Goal: Task Accomplishment & Management: Complete application form

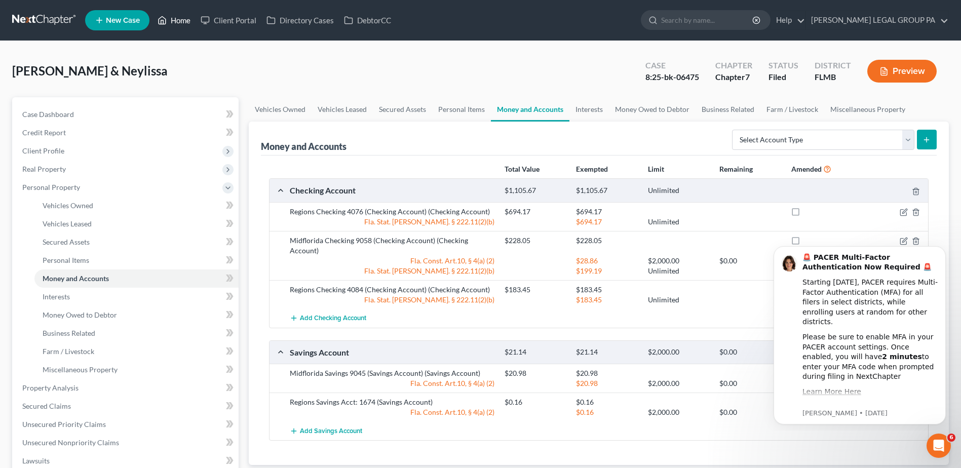
click at [182, 16] on link "Home" at bounding box center [173, 20] width 43 height 18
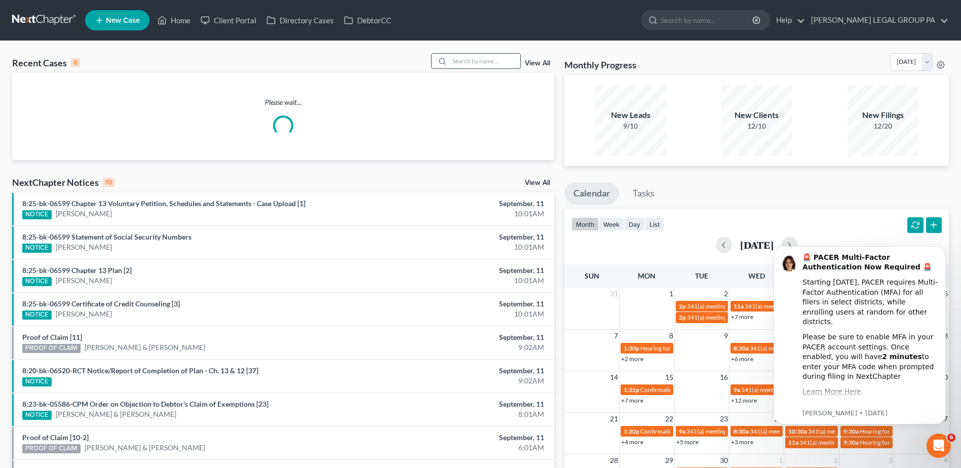
click at [468, 64] on input "search" at bounding box center [484, 61] width 71 height 15
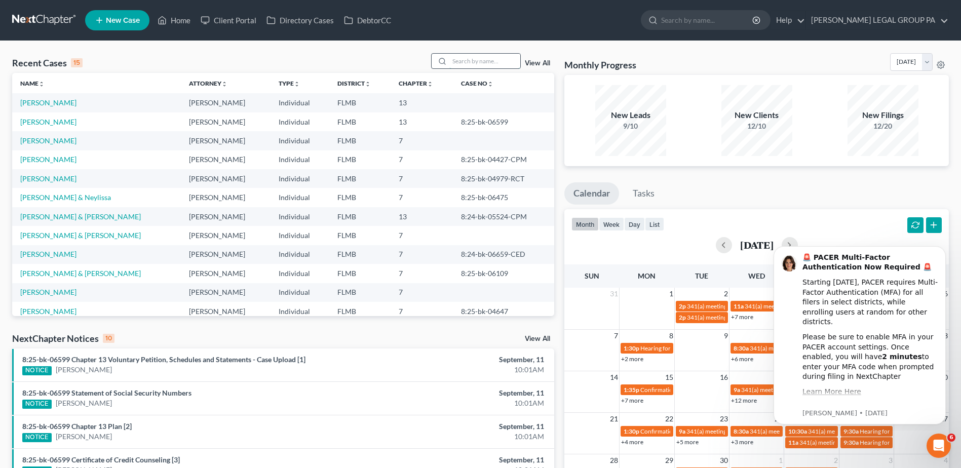
paste input "Marriott"
type input "Marriott"
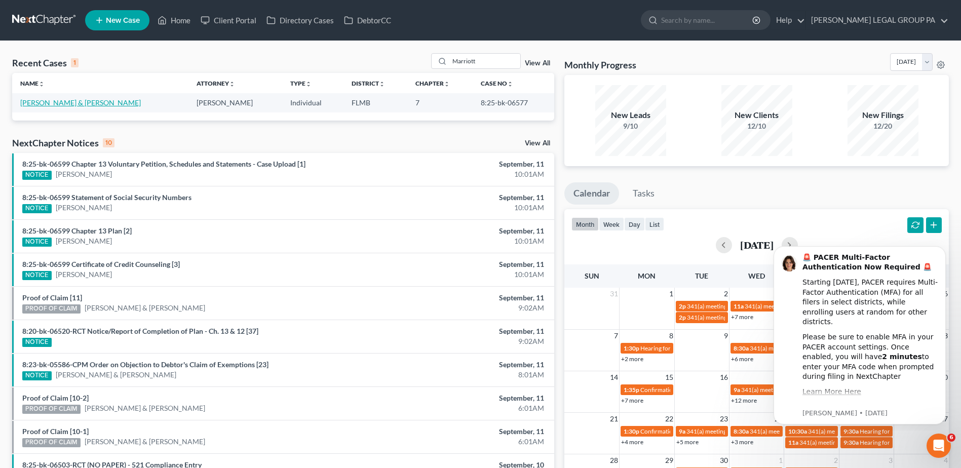
click at [37, 99] on link "[PERSON_NAME] & [PERSON_NAME]" at bounding box center [80, 102] width 121 height 9
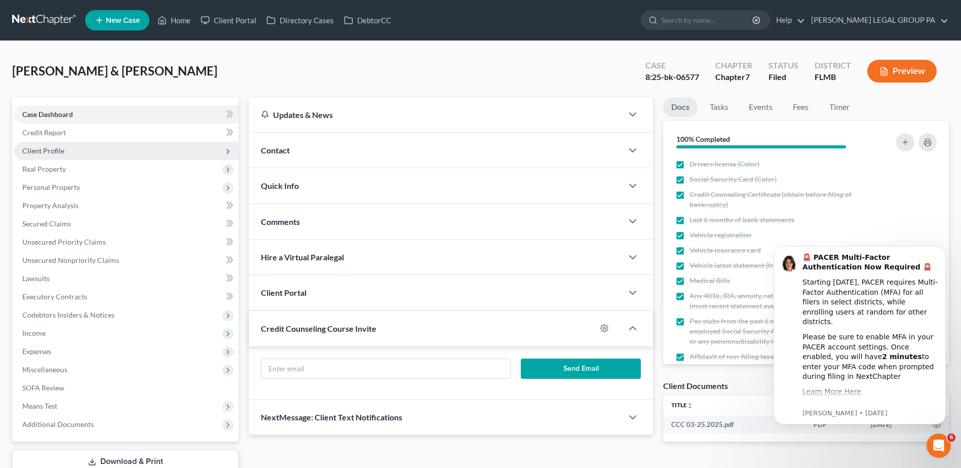
click at [44, 143] on span "Client Profile" at bounding box center [126, 151] width 224 height 18
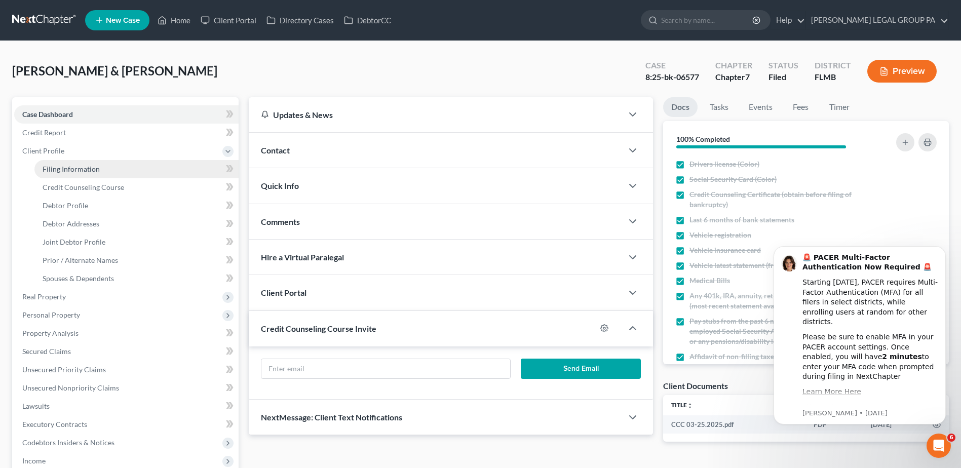
click at [77, 164] on link "Filing Information" at bounding box center [136, 169] width 204 height 18
select select "1"
select select "0"
select select "9"
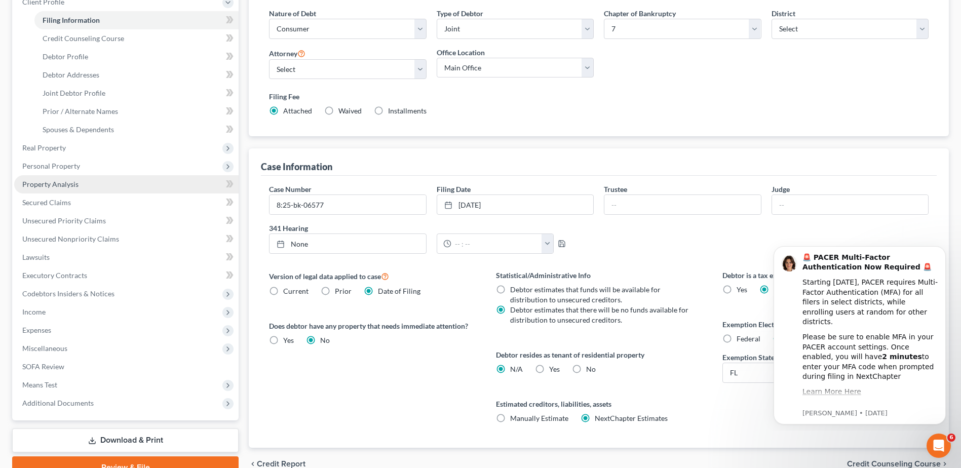
scroll to position [152, 0]
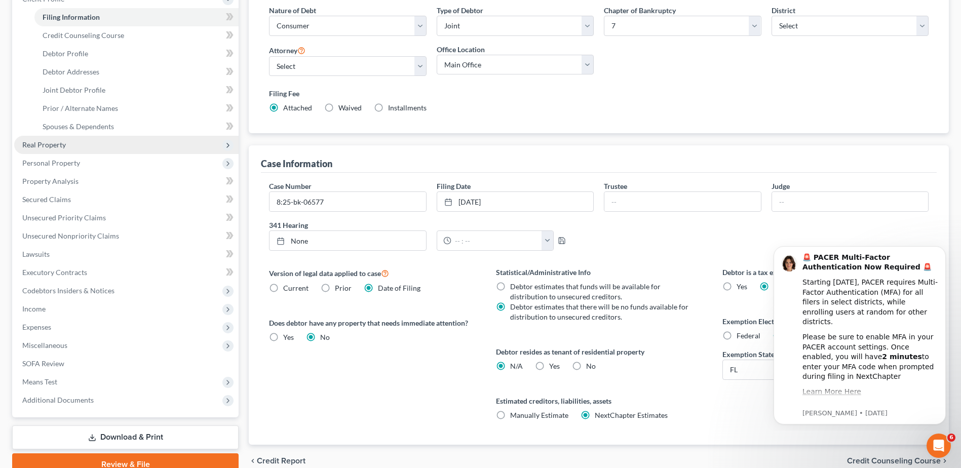
click at [53, 145] on span "Real Property" at bounding box center [44, 144] width 44 height 9
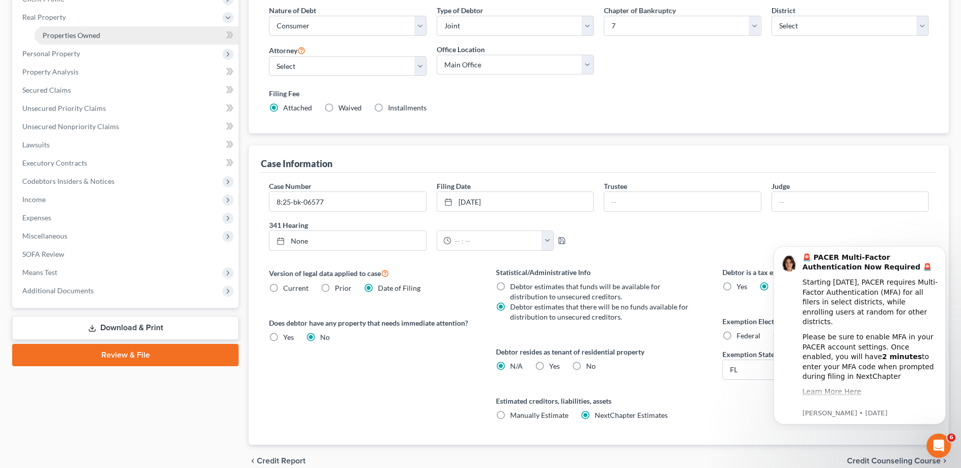
click at [57, 33] on span "Properties Owned" at bounding box center [72, 35] width 58 height 9
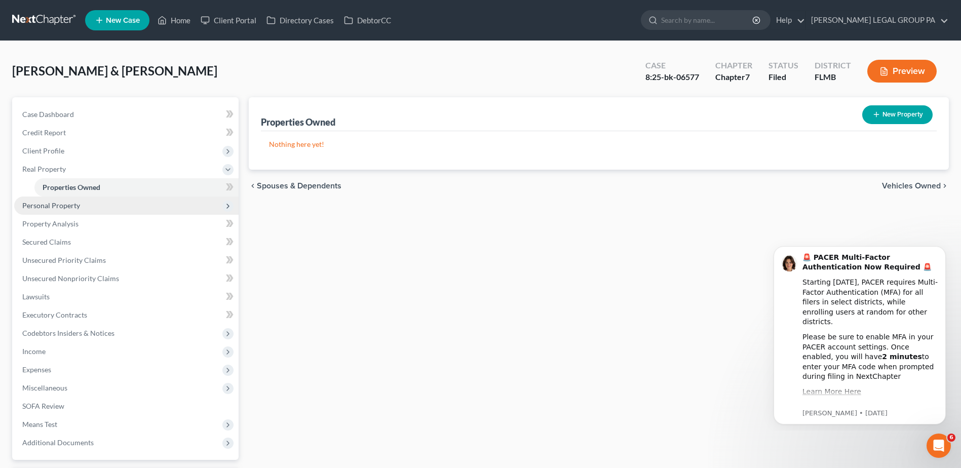
click at [63, 202] on span "Personal Property" at bounding box center [51, 205] width 58 height 9
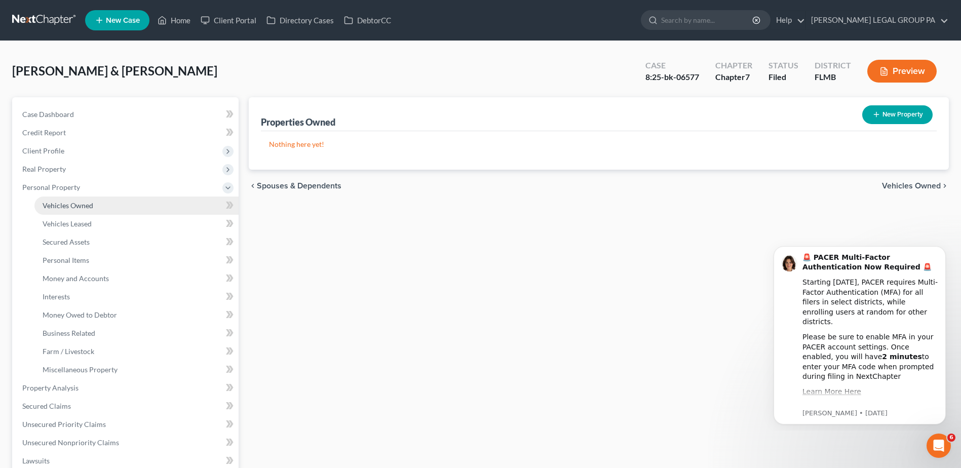
click at [69, 204] on span "Vehicles Owned" at bounding box center [68, 205] width 51 height 9
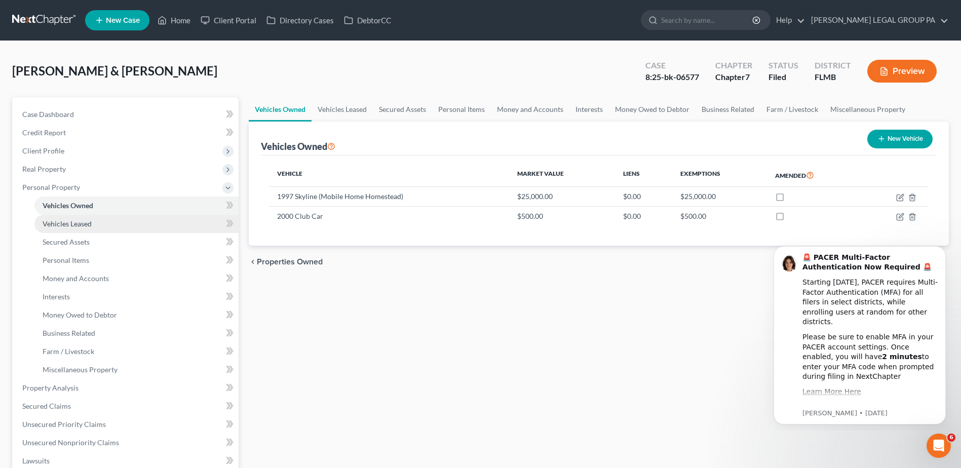
click at [65, 226] on span "Vehicles Leased" at bounding box center [67, 223] width 49 height 9
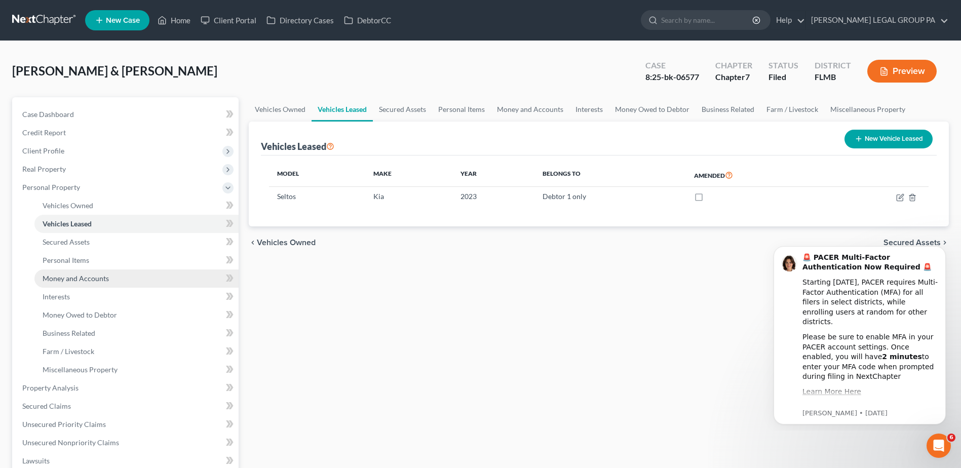
click at [67, 276] on span "Money and Accounts" at bounding box center [76, 278] width 66 height 9
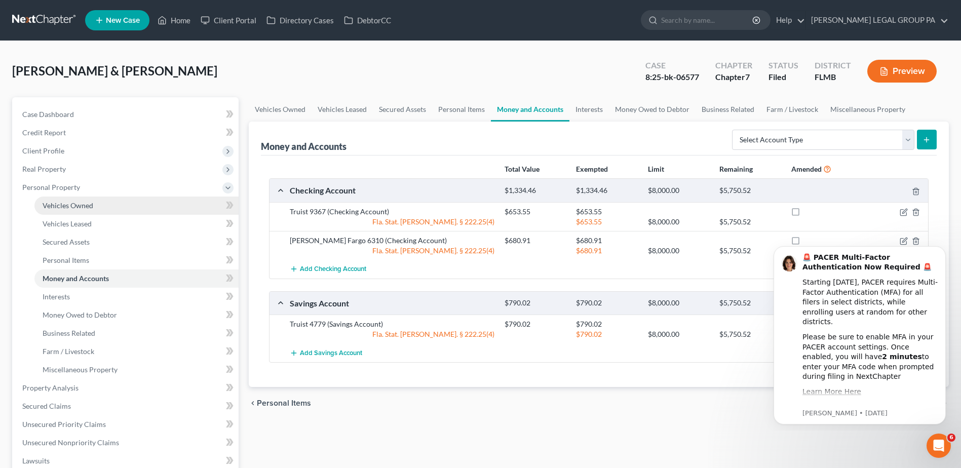
click at [58, 206] on span "Vehicles Owned" at bounding box center [68, 205] width 51 height 9
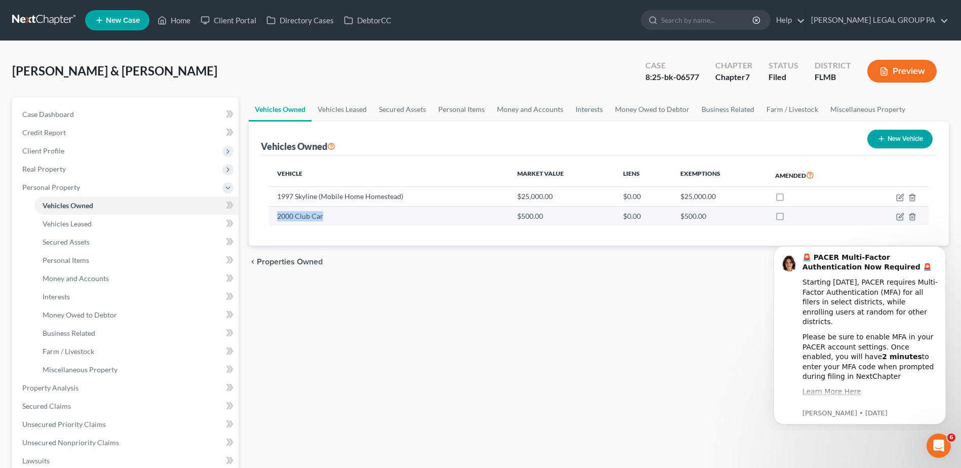
drag, startPoint x: 273, startPoint y: 218, endPoint x: 320, endPoint y: 218, distance: 46.6
click at [320, 218] on td "2000 Club Car" at bounding box center [389, 215] width 240 height 19
drag, startPoint x: 320, startPoint y: 218, endPoint x: 304, endPoint y: 216, distance: 15.8
drag, startPoint x: 304, startPoint y: 216, endPoint x: 335, endPoint y: 207, distance: 32.2
click at [336, 207] on td "2000 Club Car" at bounding box center [389, 215] width 240 height 19
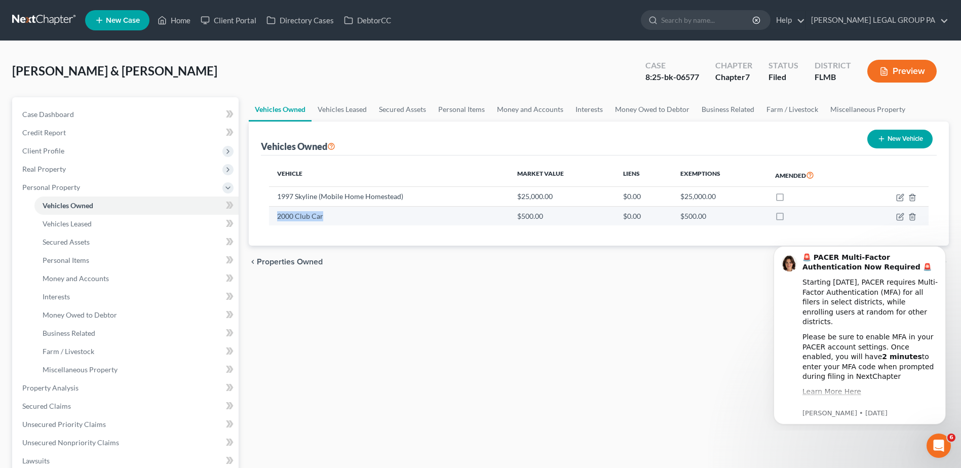
drag, startPoint x: 326, startPoint y: 218, endPoint x: 273, endPoint y: 218, distance: 52.7
click at [273, 218] on td "2000 Club Car" at bounding box center [389, 215] width 240 height 19
drag, startPoint x: 273, startPoint y: 218, endPoint x: 285, endPoint y: 217, distance: 11.7
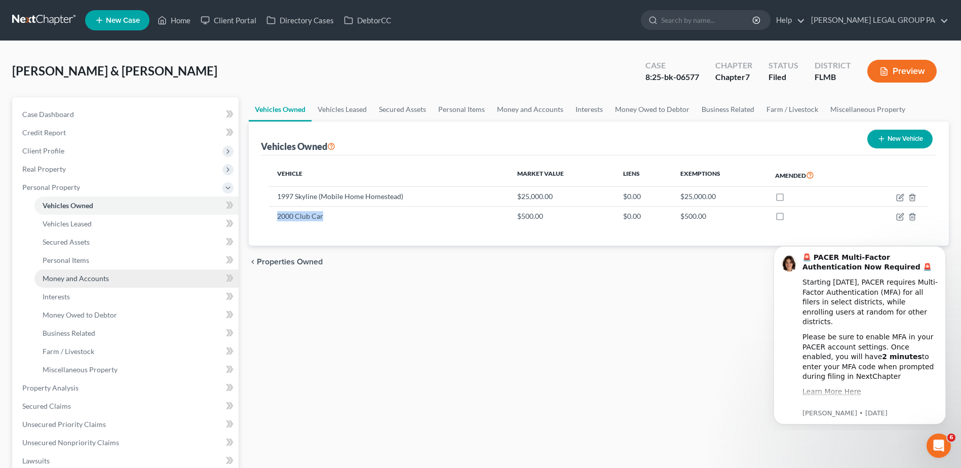
click at [82, 277] on span "Money and Accounts" at bounding box center [76, 278] width 66 height 9
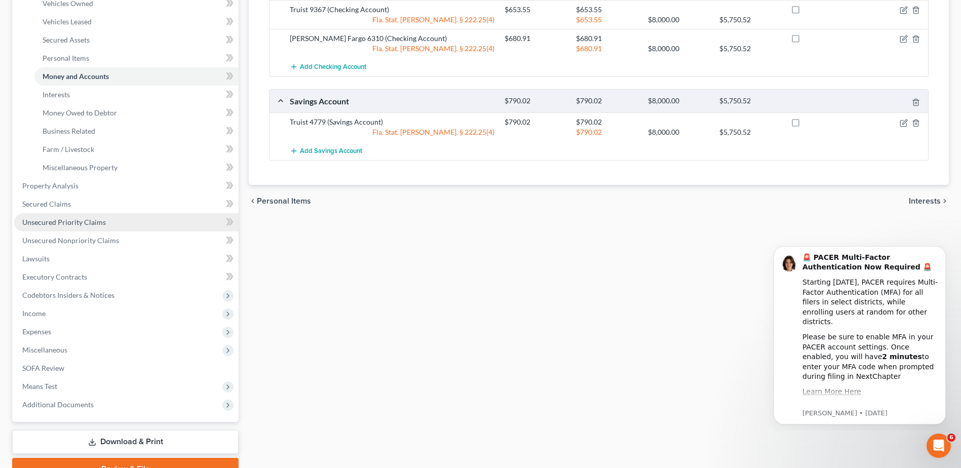
scroll to position [203, 0]
click at [28, 311] on span "Income" at bounding box center [33, 312] width 23 height 9
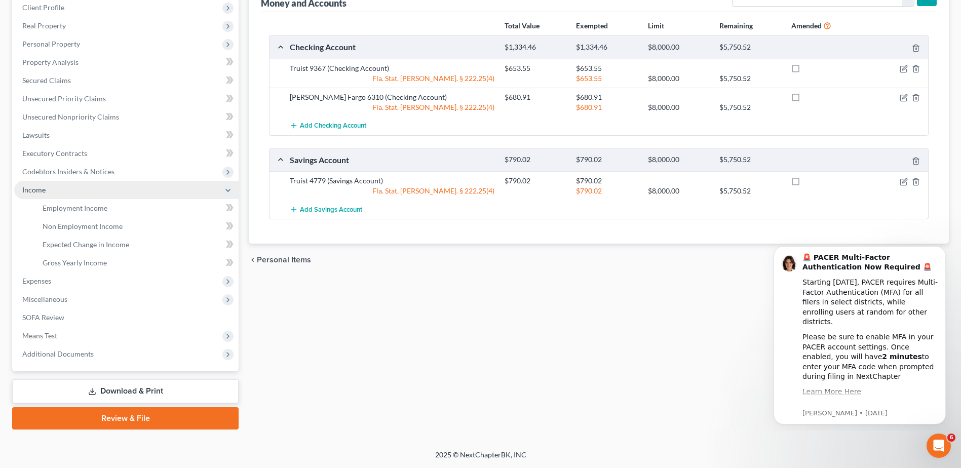
scroll to position [143, 0]
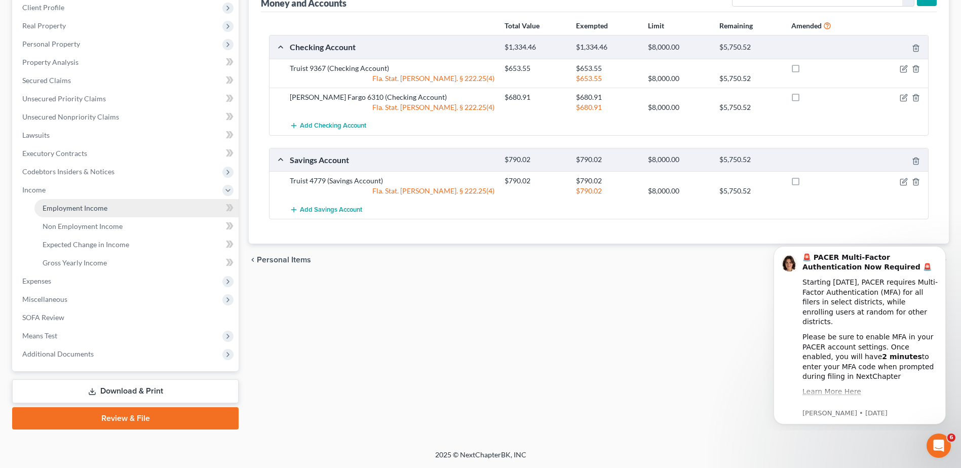
click at [77, 207] on span "Employment Income" at bounding box center [75, 208] width 65 height 9
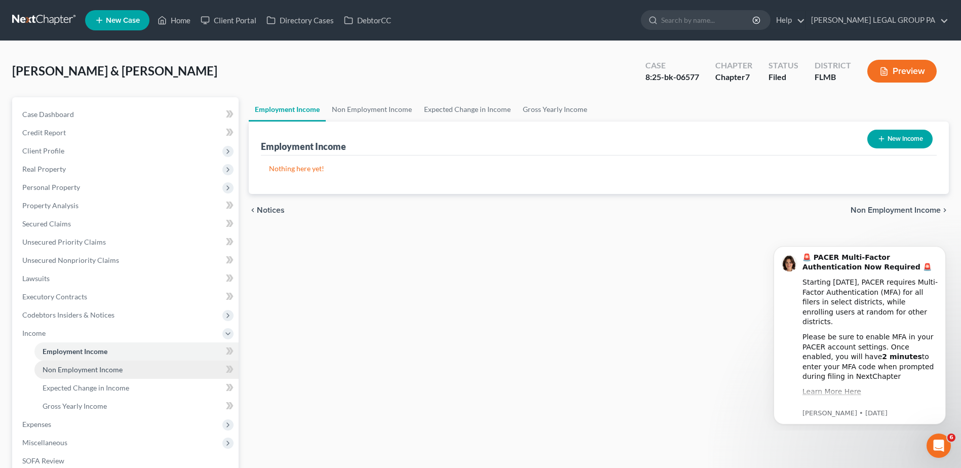
click at [78, 370] on span "Non Employment Income" at bounding box center [83, 369] width 80 height 9
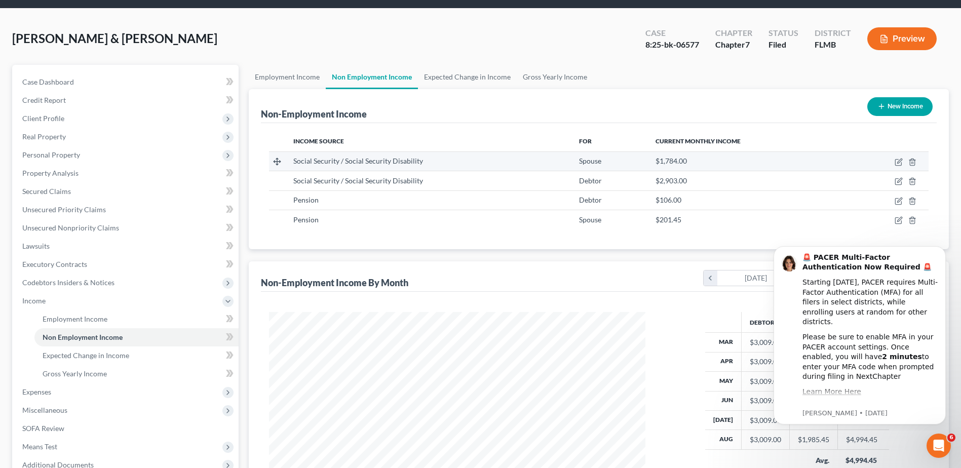
scroll to position [51, 0]
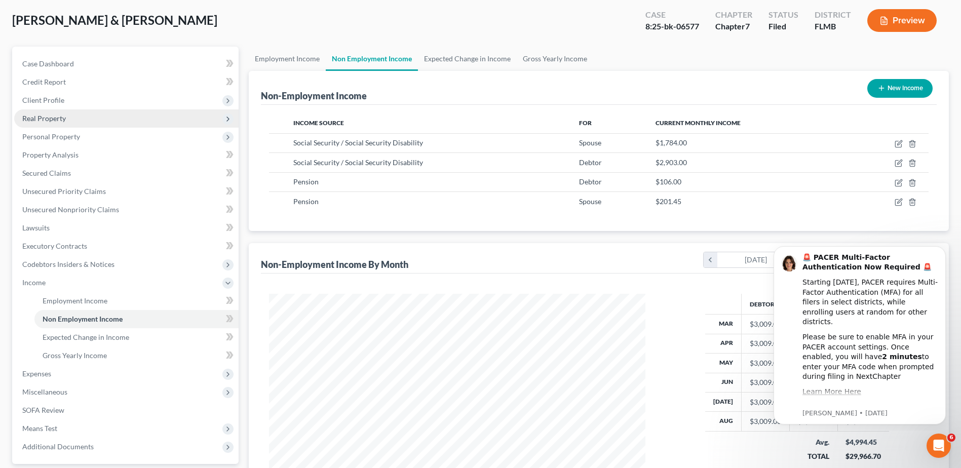
click at [49, 123] on span "Real Property" at bounding box center [126, 118] width 224 height 18
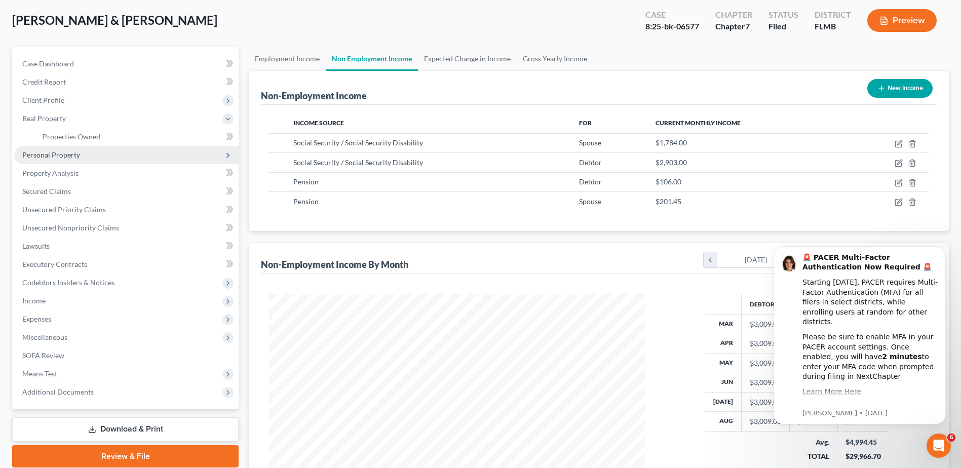
click at [46, 155] on span "Personal Property" at bounding box center [51, 154] width 58 height 9
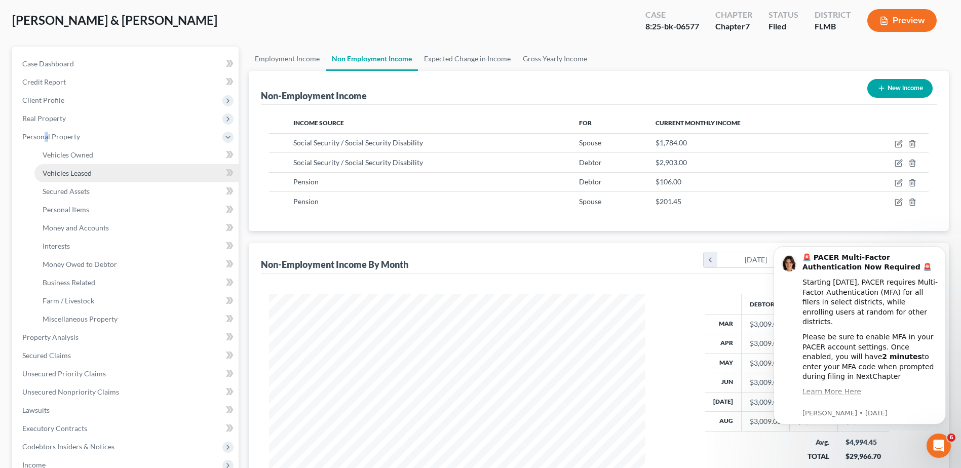
drag, startPoint x: 46, startPoint y: 155, endPoint x: 59, endPoint y: 175, distance: 24.2
click at [59, 175] on span "Vehicles Leased" at bounding box center [67, 173] width 49 height 9
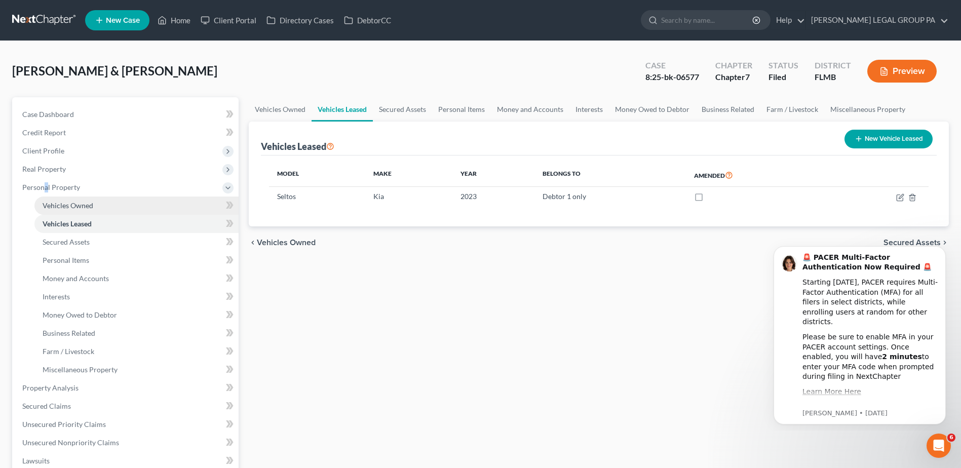
click at [66, 201] on span "Vehicles Owned" at bounding box center [68, 205] width 51 height 9
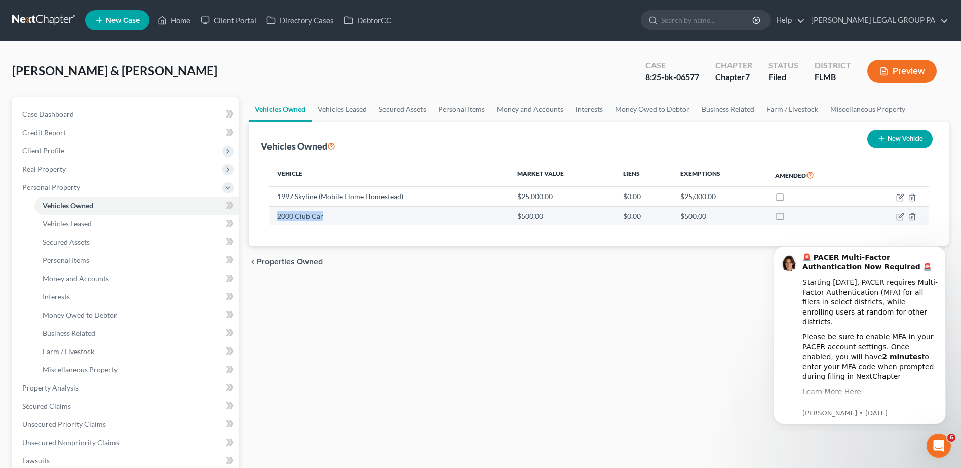
drag, startPoint x: 271, startPoint y: 215, endPoint x: 324, endPoint y: 220, distance: 52.4
click at [324, 220] on td "2000 Club Car" at bounding box center [389, 215] width 240 height 19
drag, startPoint x: 324, startPoint y: 220, endPoint x: 318, endPoint y: 218, distance: 6.4
click at [179, 19] on link "Home" at bounding box center [173, 20] width 43 height 18
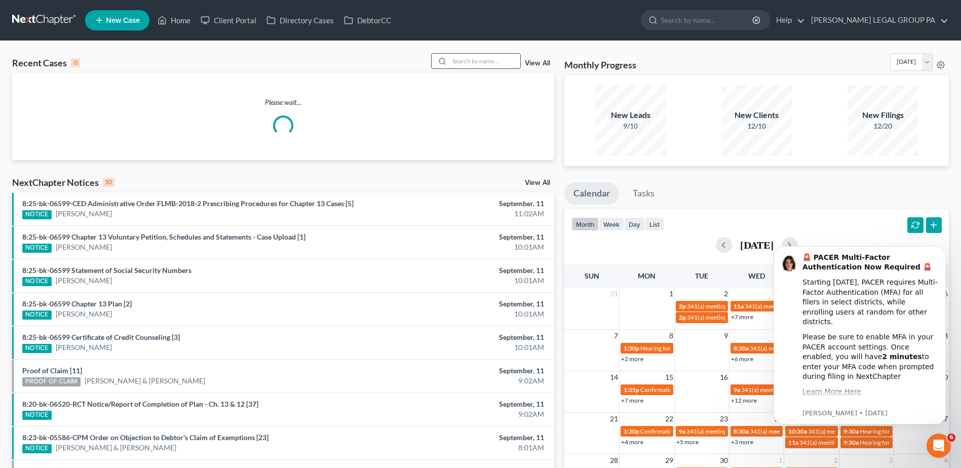
click at [478, 63] on input "search" at bounding box center [484, 61] width 71 height 15
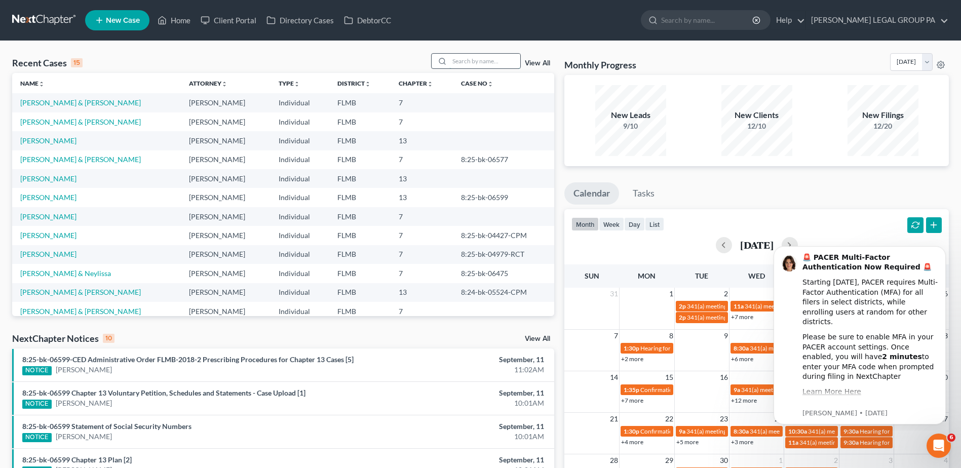
paste input "[PERSON_NAME]"
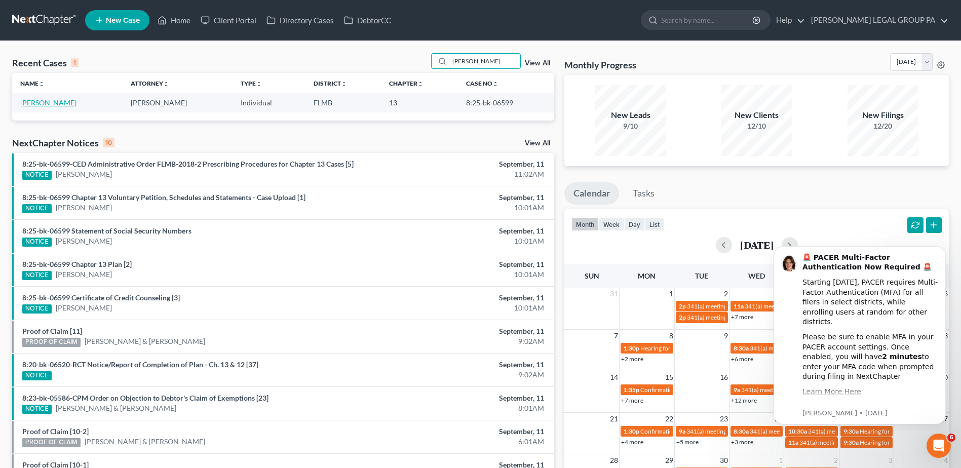
type input "[PERSON_NAME]"
click at [35, 103] on link "[PERSON_NAME]" at bounding box center [48, 102] width 56 height 9
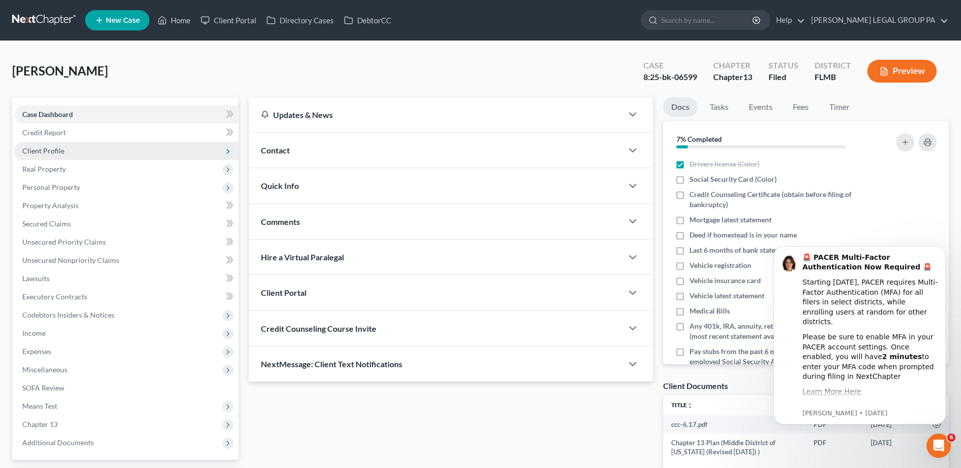
click at [44, 149] on span "Client Profile" at bounding box center [43, 150] width 42 height 9
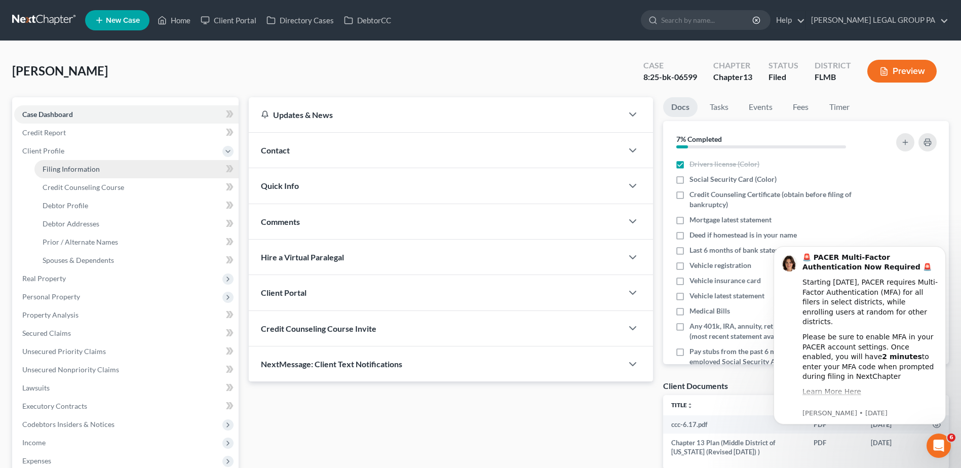
click at [70, 165] on span "Filing Information" at bounding box center [71, 169] width 57 height 9
select select "1"
select select "0"
select select "3"
select select "15"
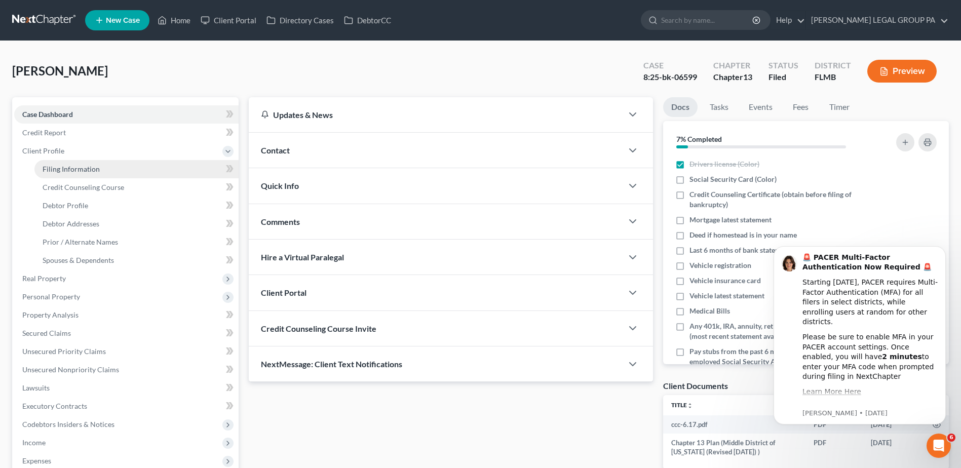
select select "0"
select select "9"
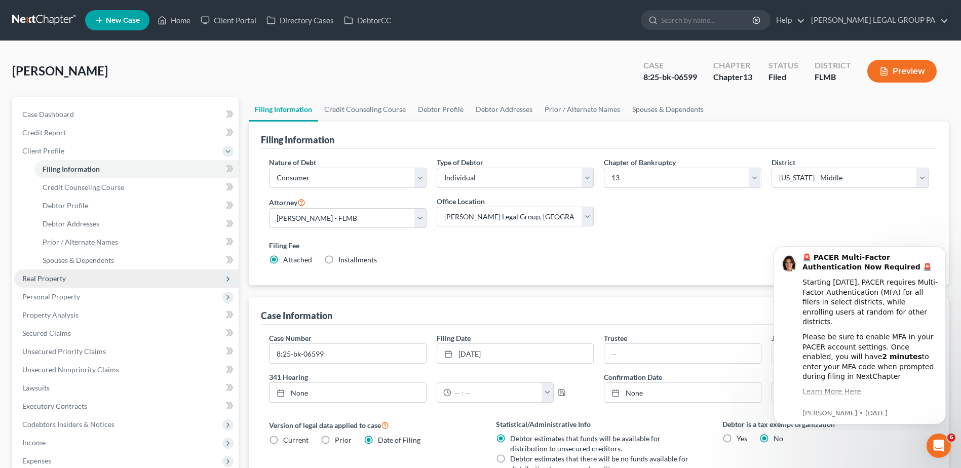
click at [68, 276] on span "Real Property" at bounding box center [126, 278] width 224 height 18
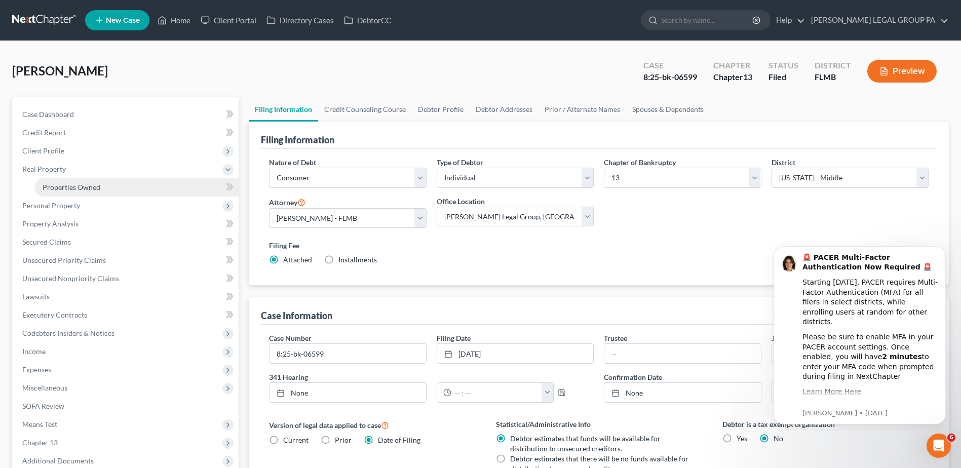
click at [67, 186] on span "Properties Owned" at bounding box center [72, 187] width 58 height 9
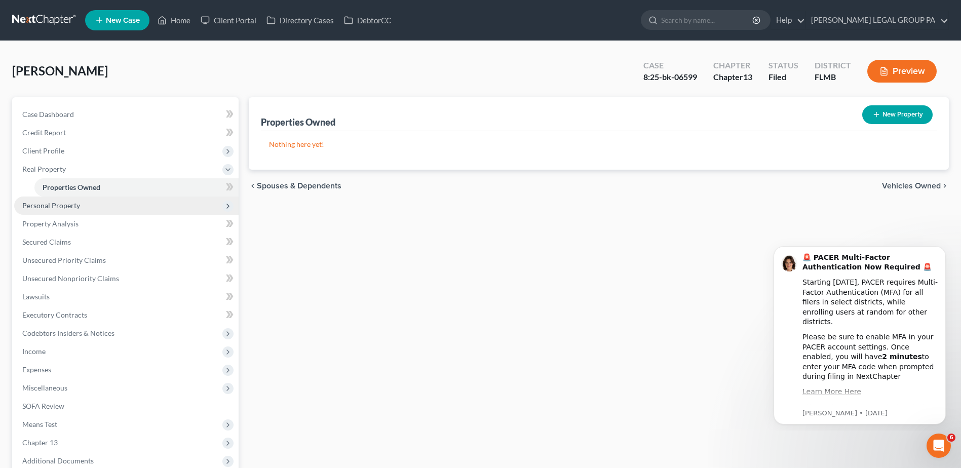
click at [36, 205] on span "Personal Property" at bounding box center [51, 205] width 58 height 9
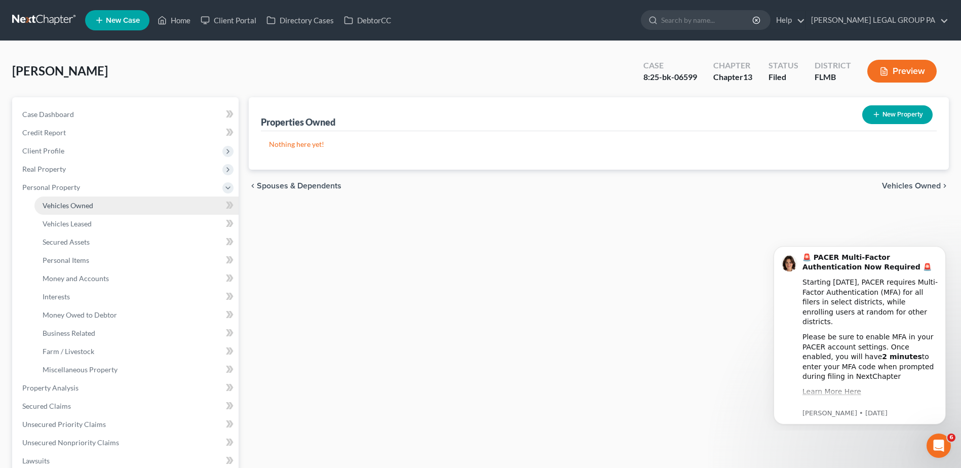
click at [75, 208] on span "Vehicles Owned" at bounding box center [68, 205] width 51 height 9
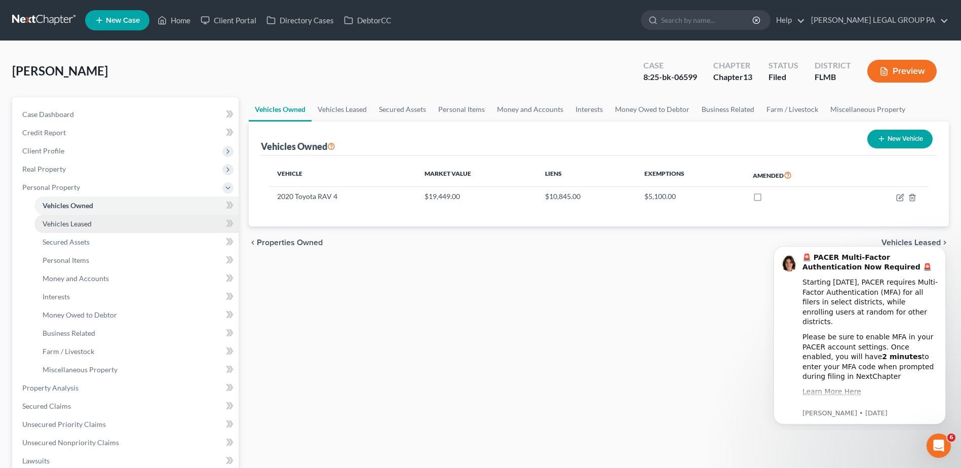
click at [72, 225] on span "Vehicles Leased" at bounding box center [67, 223] width 49 height 9
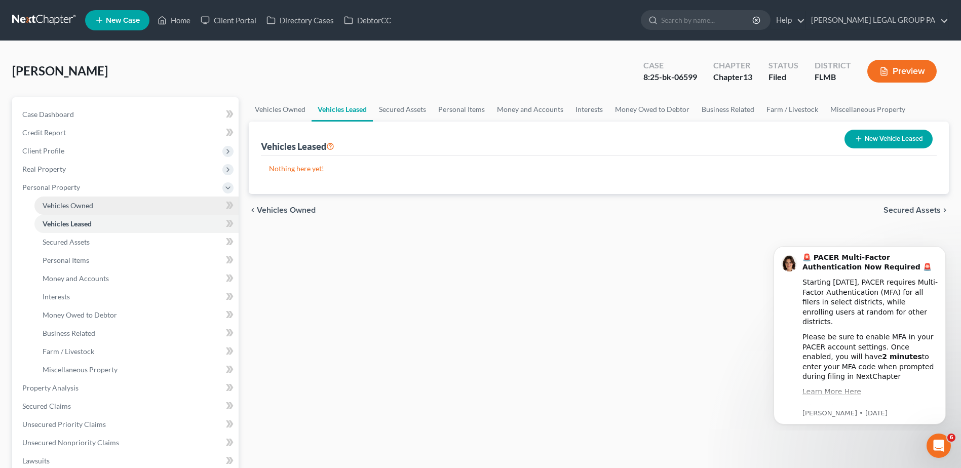
click at [72, 205] on span "Vehicles Owned" at bounding box center [68, 205] width 51 height 9
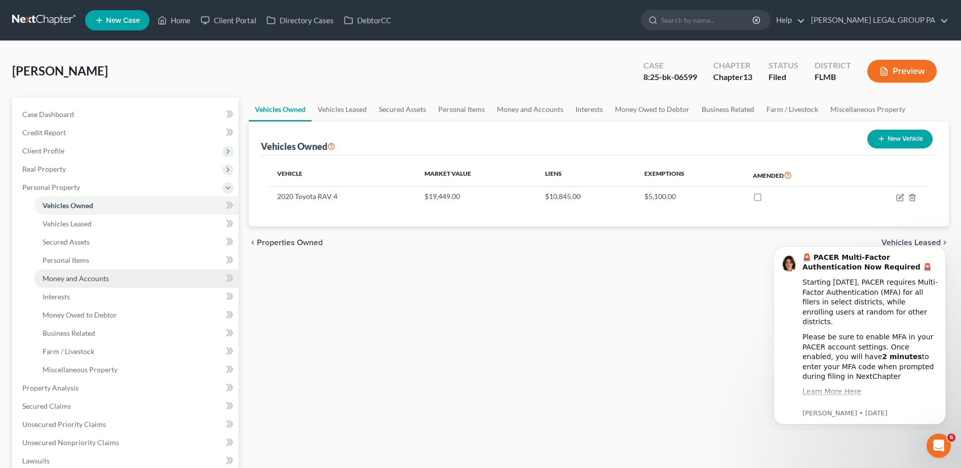
click at [109, 276] on link "Money and Accounts" at bounding box center [136, 278] width 204 height 18
